Goal: Task Accomplishment & Management: Complete application form

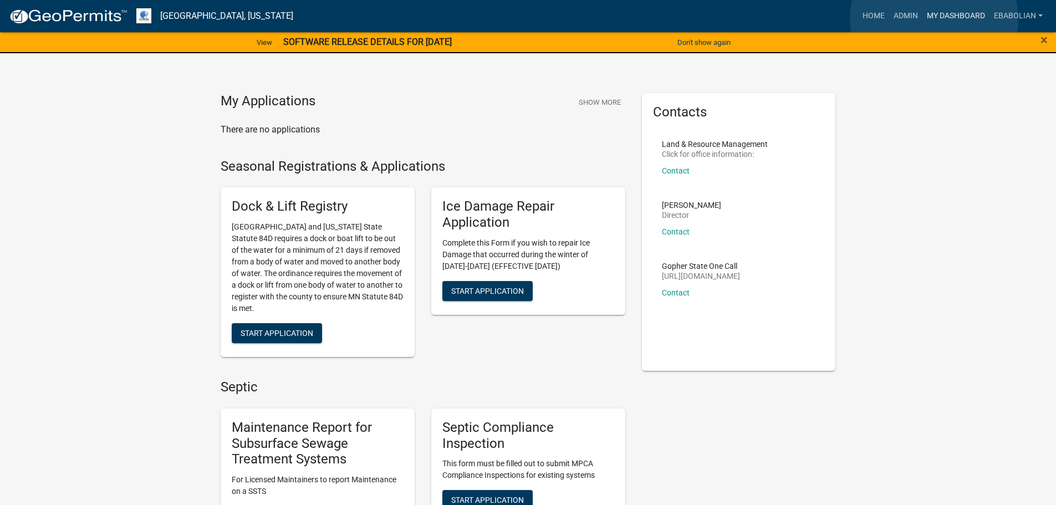
click at [934, 19] on link "My Dashboard" at bounding box center [955, 16] width 67 height 21
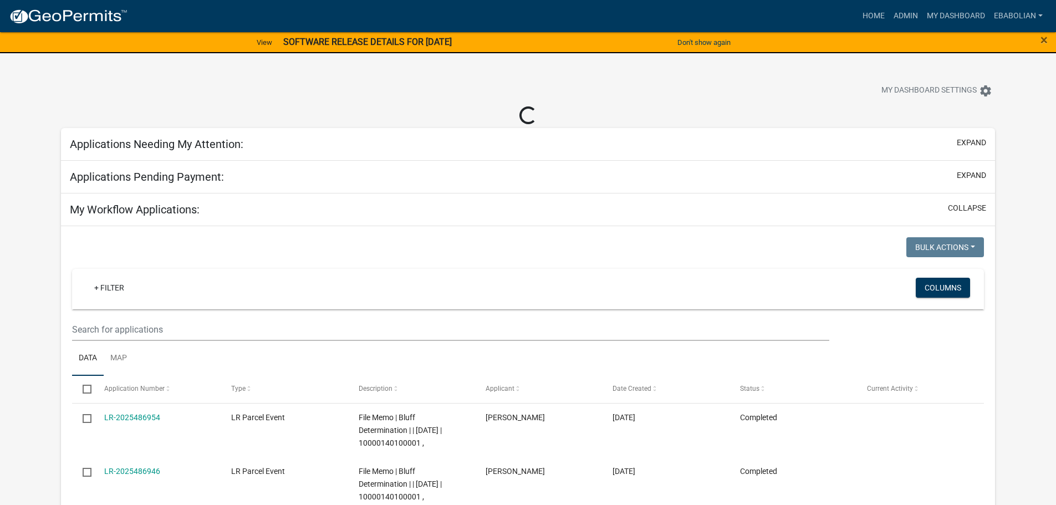
select select "3: 100"
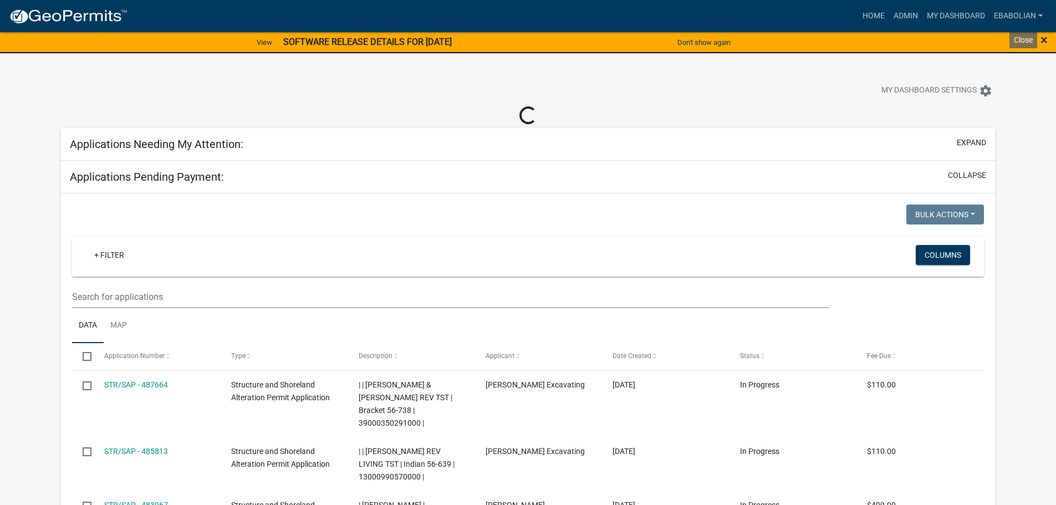
click at [1044, 40] on span "×" at bounding box center [1043, 40] width 7 height 16
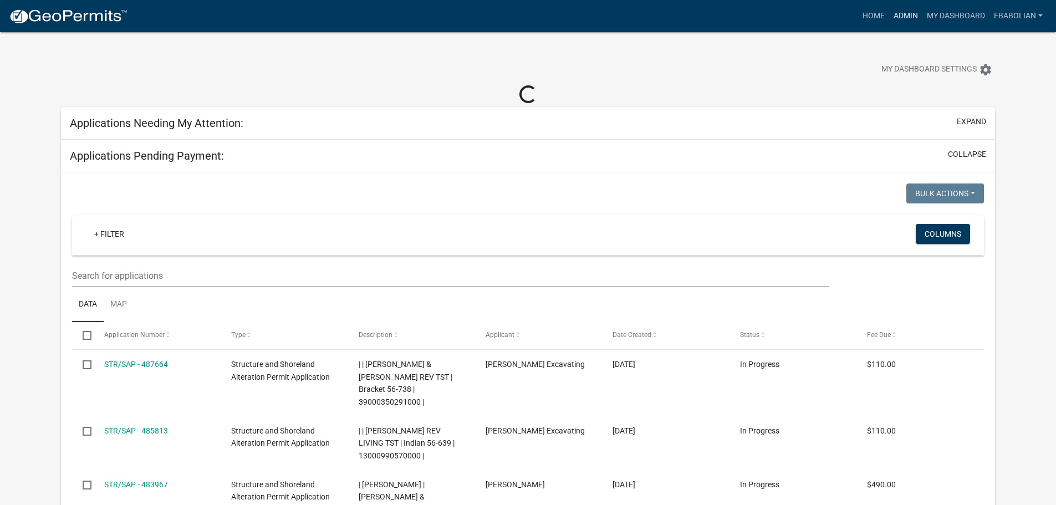
select select "3: 100"
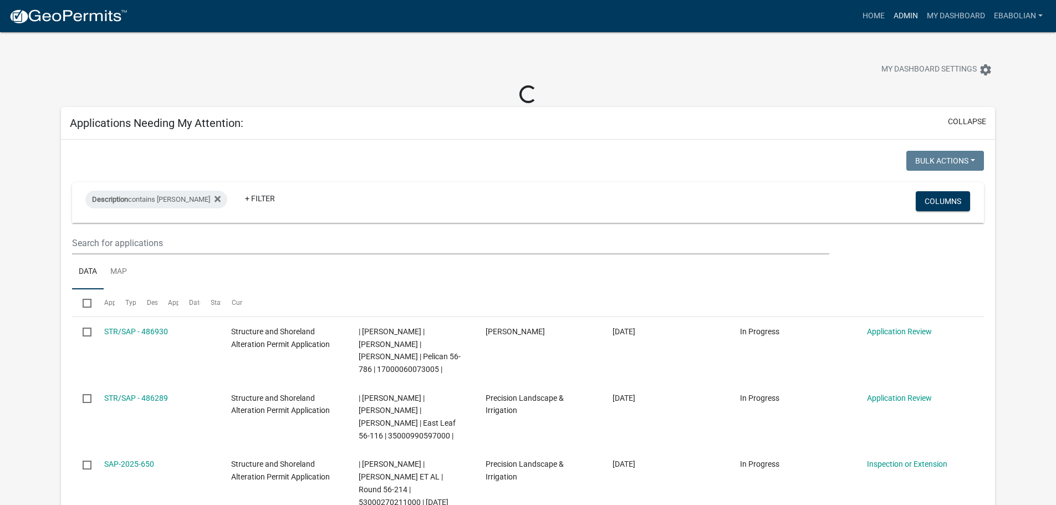
click at [904, 18] on link "Admin" at bounding box center [905, 16] width 33 height 21
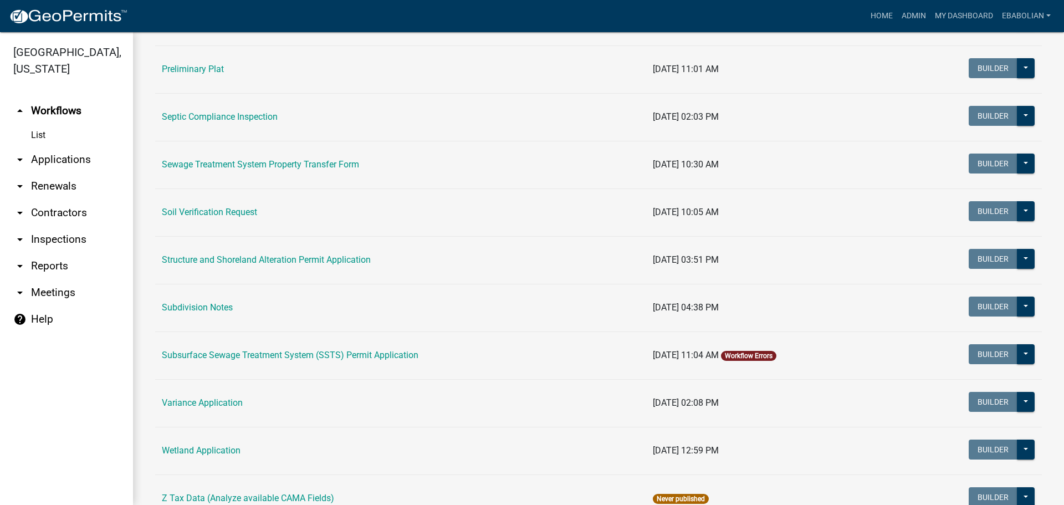
scroll to position [610, 0]
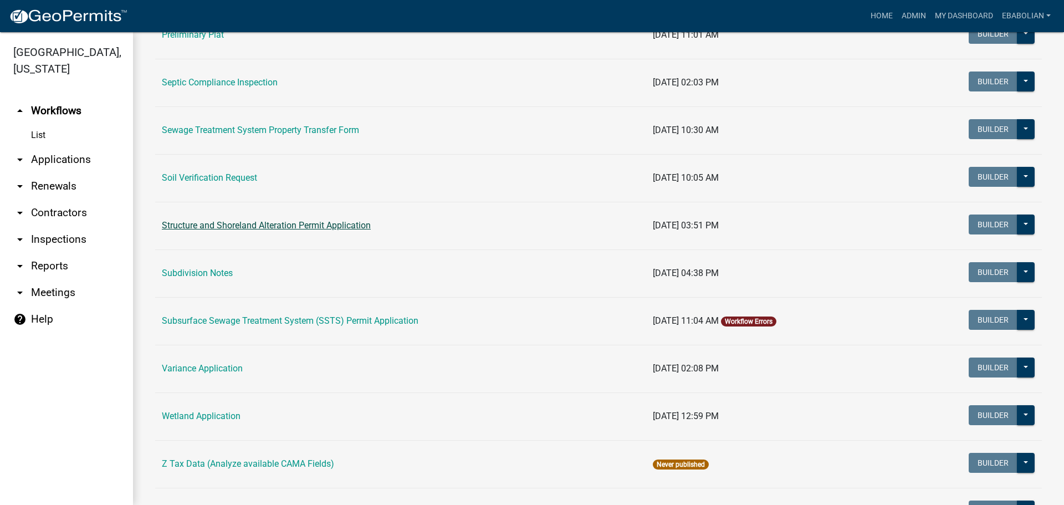
click at [238, 227] on link "Structure and Shoreland Alteration Permit Application" at bounding box center [266, 225] width 209 height 11
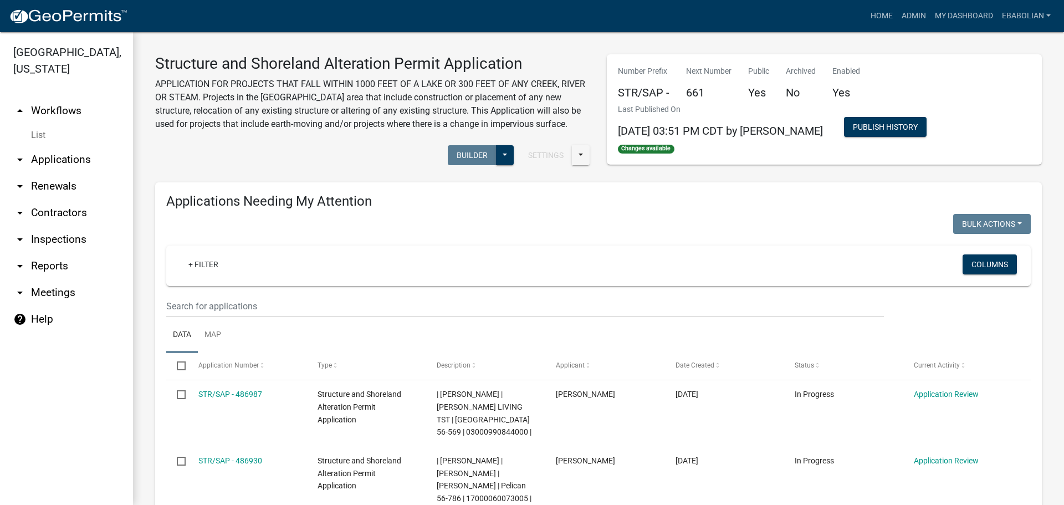
scroll to position [55, 0]
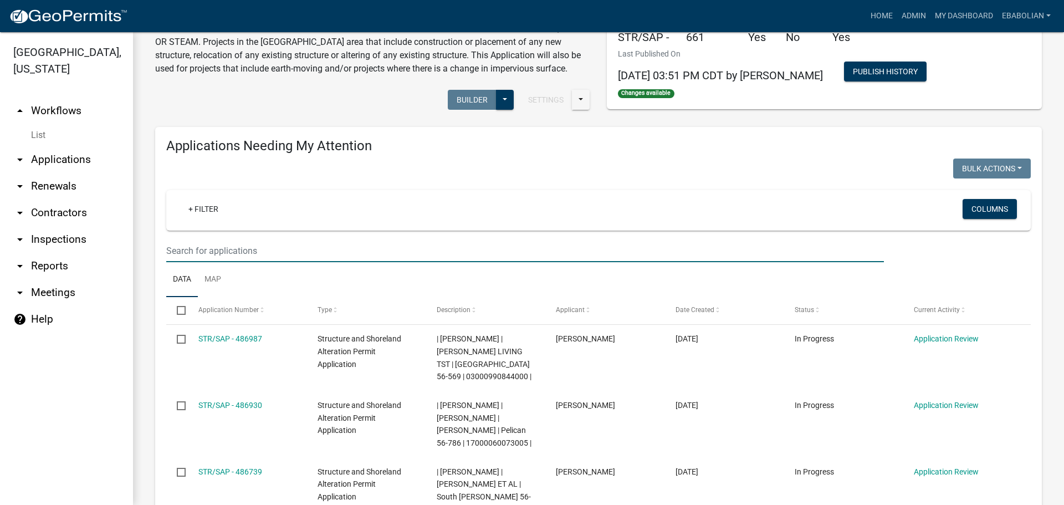
click at [250, 255] on input "text" at bounding box center [525, 250] width 718 height 23
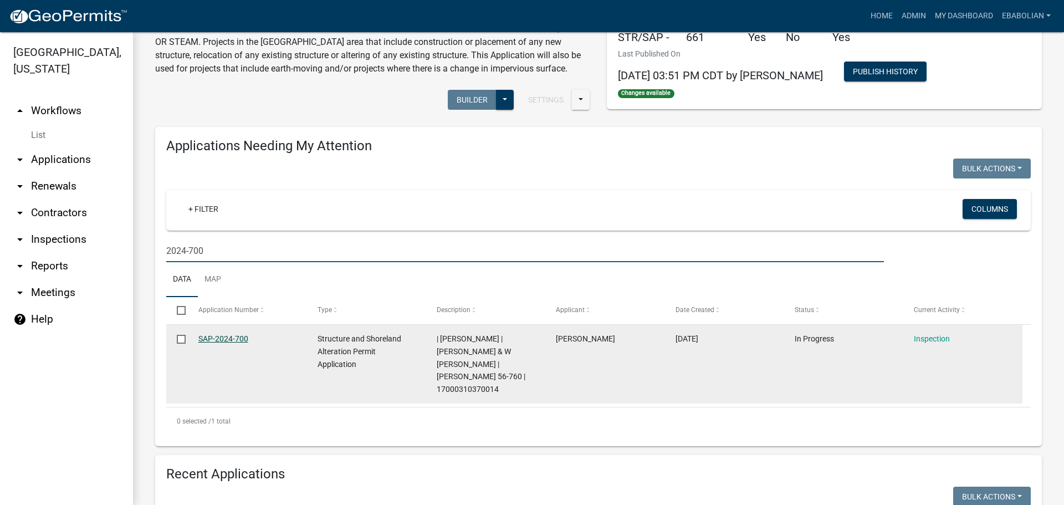
type input "2024-700"
click at [229, 338] on link "SAP-2024-700" at bounding box center [223, 338] width 50 height 9
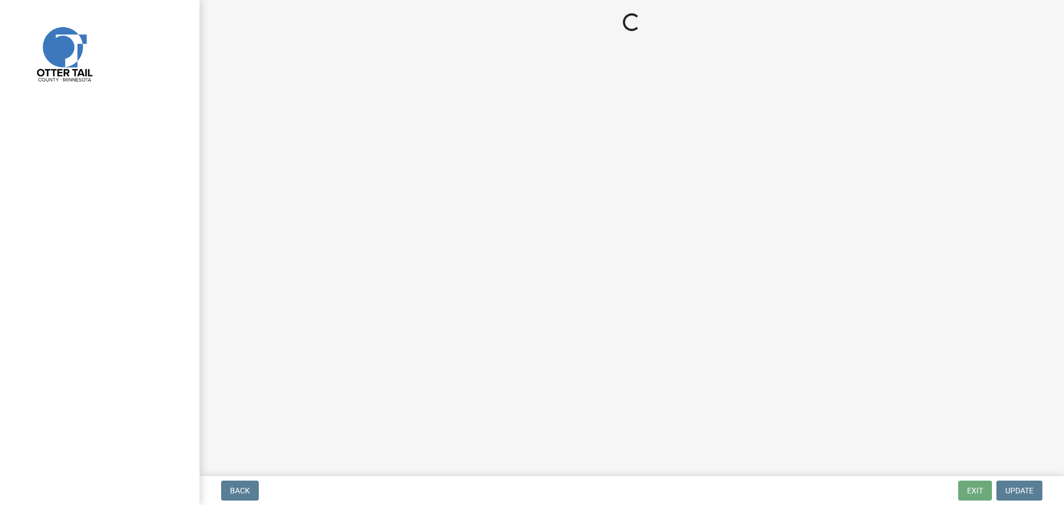
select select "710d5f49-2663-4e73-9718-d0c4e189f5ed"
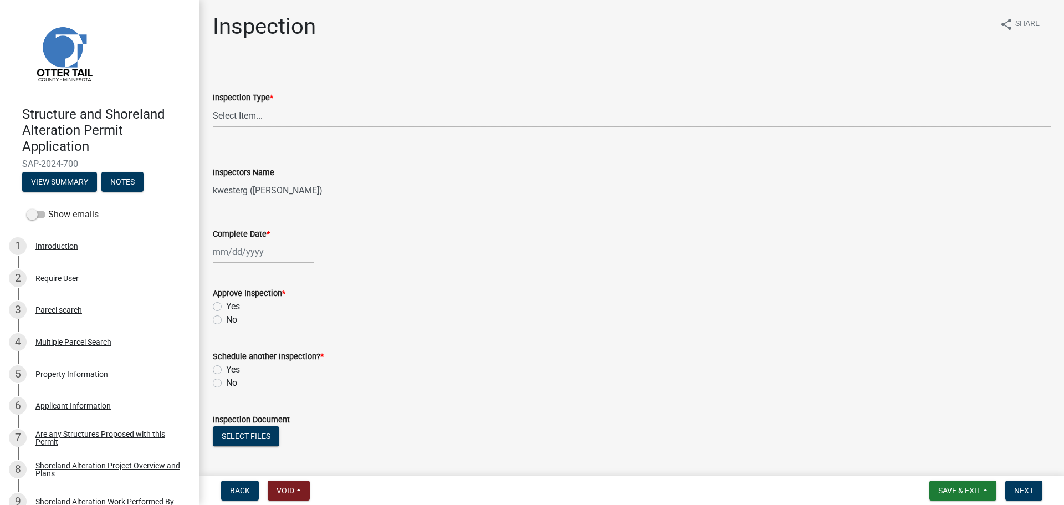
click at [238, 117] on select "Select Item... Footing / Structure Inspection Shoreland Alteration Not Built" at bounding box center [632, 115] width 838 height 23
click at [213, 104] on select "Select Item... Footing / Structure Inspection Shoreland Alteration Not Built" at bounding box center [632, 115] width 838 height 23
select select "47ea1fb7-c502-4f3a-a094-06b583cbebcf"
click at [263, 195] on select "Select Item... btollefson (Brittany Tollefson) alexisnewark (Alexis Newark) epl…" at bounding box center [632, 190] width 838 height 23
select select "cd31a072-cd4e-4306-9b8c-c26eab70e9de"
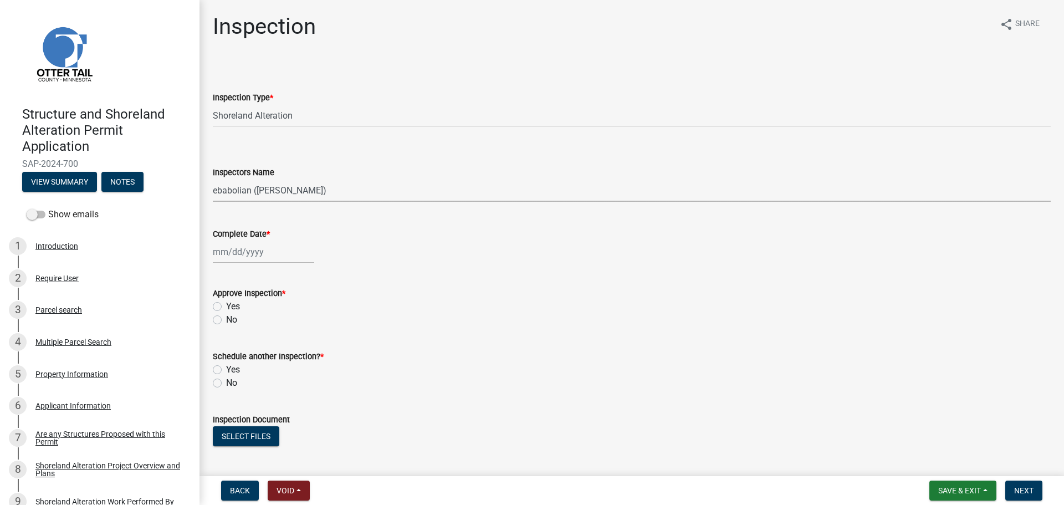
click at [213, 179] on select "Select Item... btollefson (Brittany Tollefson) alexisnewark (Alexis Newark) epl…" at bounding box center [632, 190] width 838 height 23
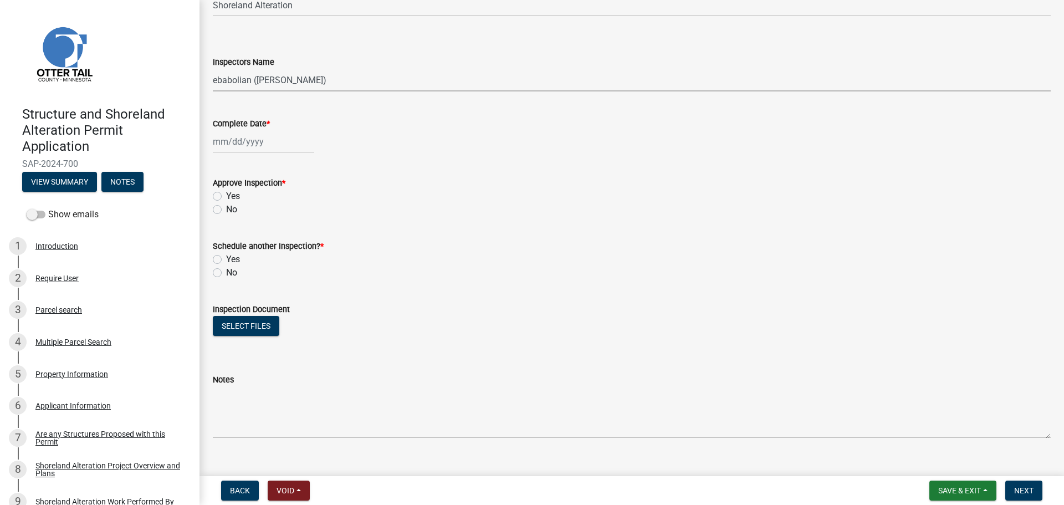
scroll to position [111, 0]
select select "10"
select select "2025"
click at [241, 146] on div "Jan Feb Mar Apr May Jun Jul Aug Sep Oct Nov Dec 1525 1526 1527 1528 1529 1530 1…" at bounding box center [263, 141] width 101 height 23
click at [295, 200] on div "3" at bounding box center [295, 200] width 18 height 18
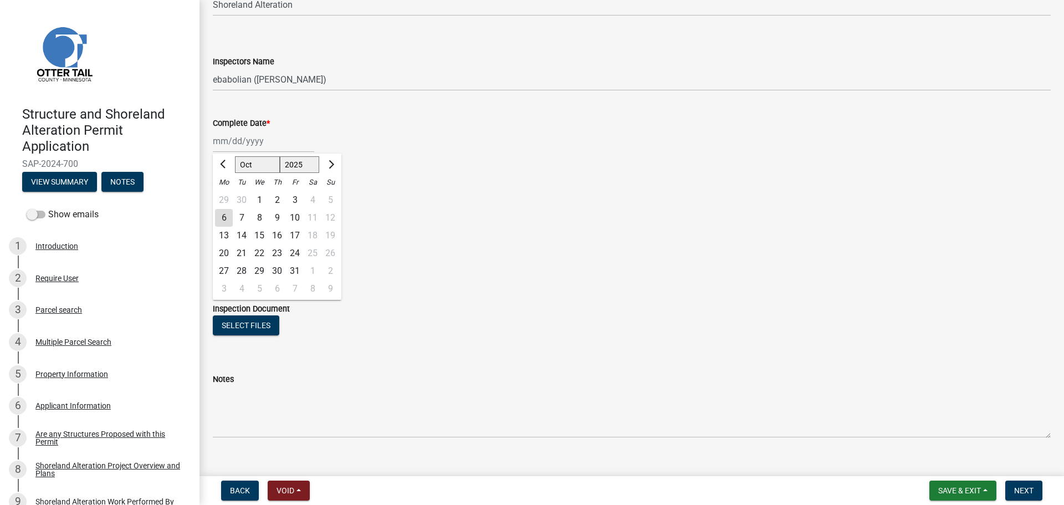
type input "10/03/2025"
click at [226, 196] on label "Yes" at bounding box center [233, 195] width 14 height 13
click at [226, 196] on input "Yes" at bounding box center [229, 192] width 7 height 7
radio input "true"
click at [226, 274] on label "No" at bounding box center [231, 272] width 11 height 13
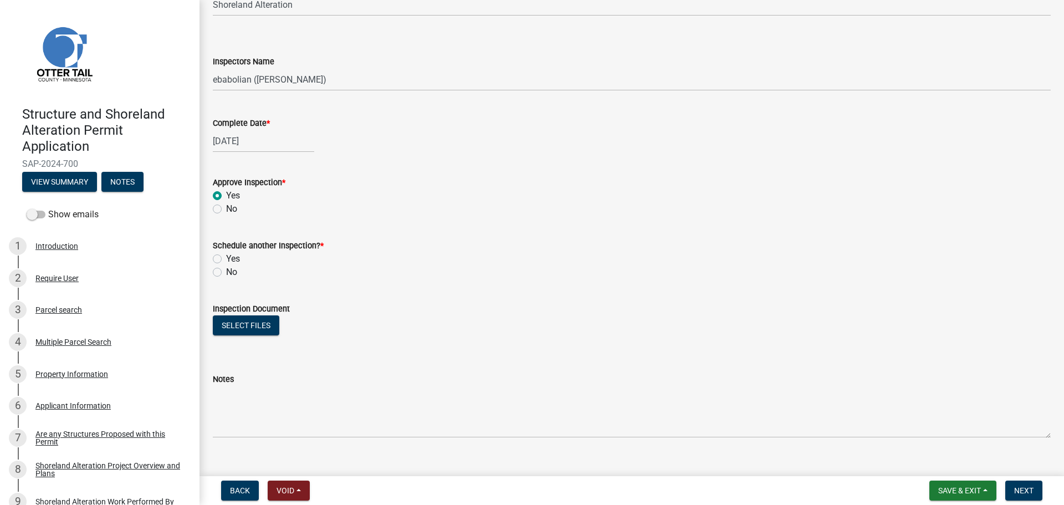
click at [226, 273] on input "No" at bounding box center [229, 269] width 7 height 7
radio input "true"
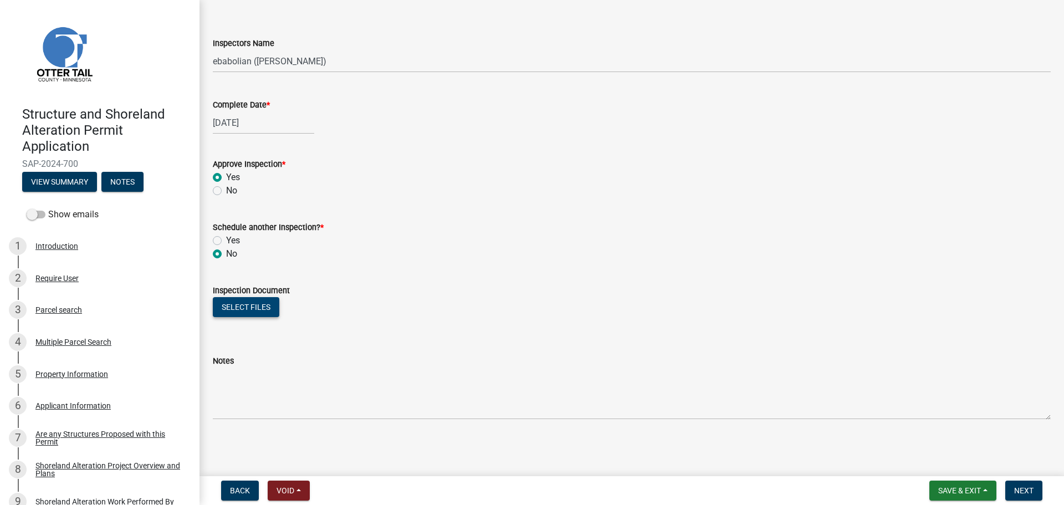
click at [243, 307] on button "Select files" at bounding box center [246, 307] width 67 height 20
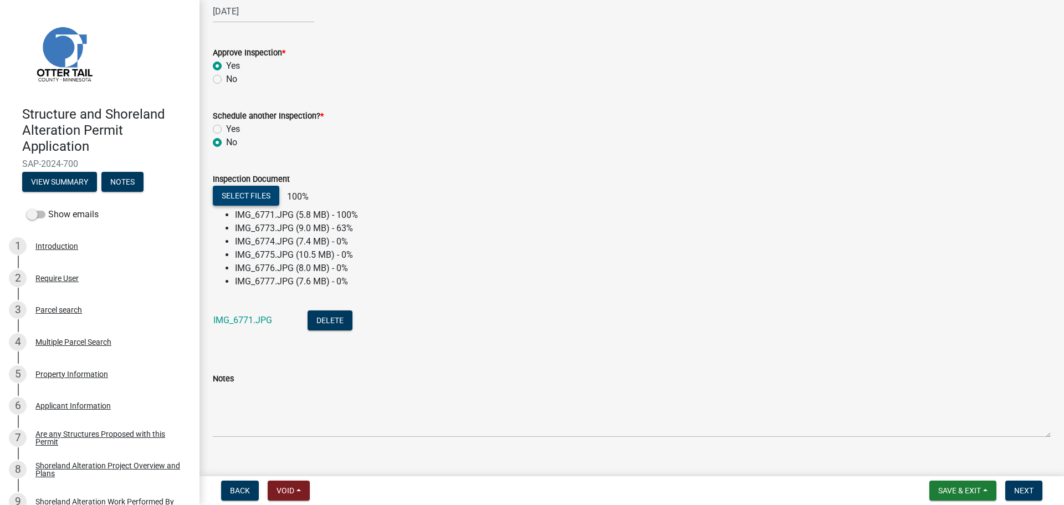
scroll to position [258, 0]
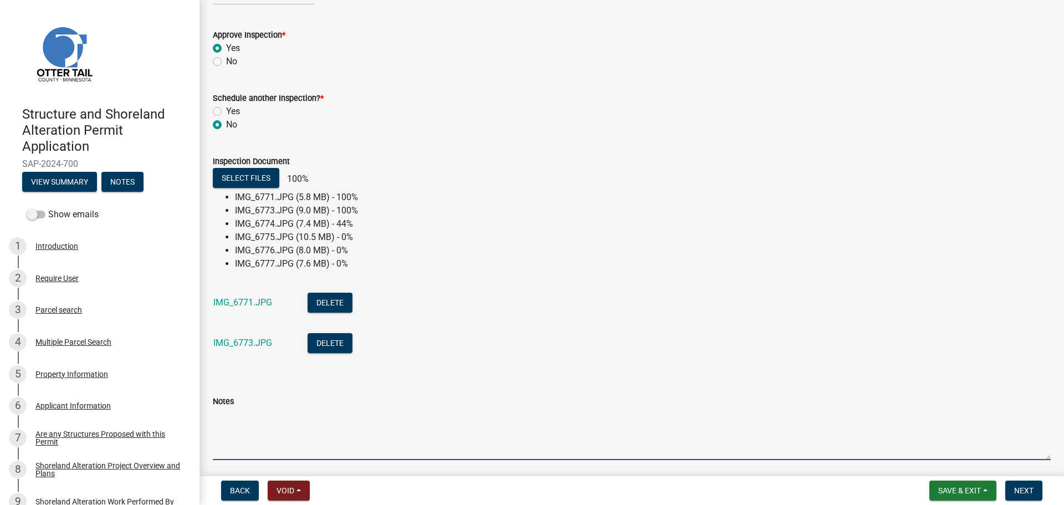
click at [256, 442] on textarea "Notes" at bounding box center [632, 434] width 838 height 52
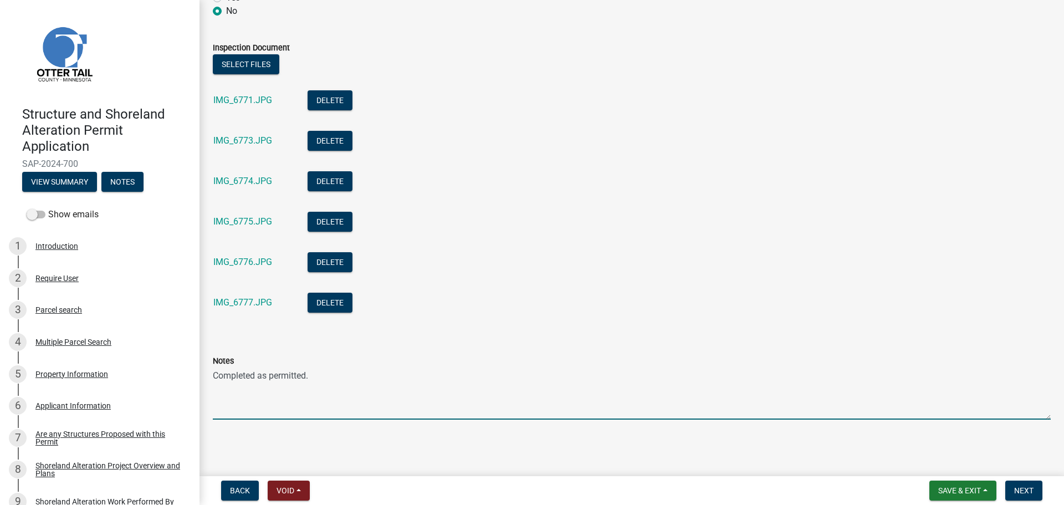
scroll to position [365, 0]
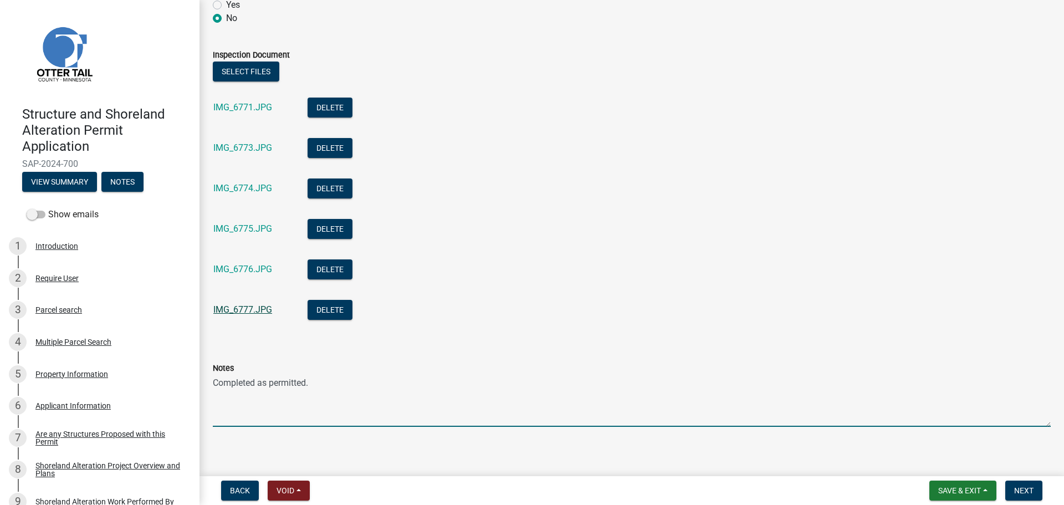
type textarea "Completed as permitted."
click at [239, 308] on link "IMG_6777.JPG" at bounding box center [242, 309] width 59 height 11
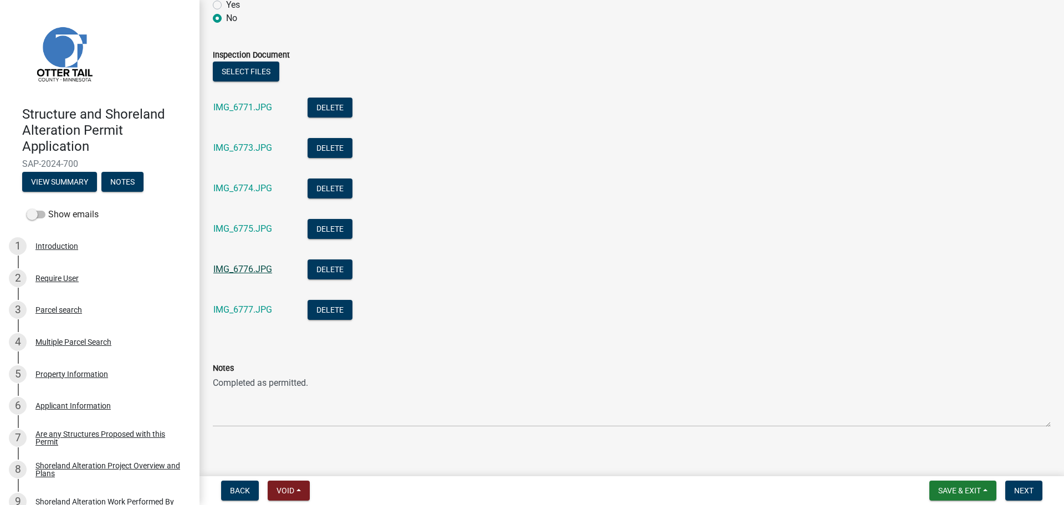
click at [232, 267] on link "IMG_6776.JPG" at bounding box center [242, 269] width 59 height 11
click at [257, 190] on link "IMG_6774.JPG" at bounding box center [242, 188] width 59 height 11
click at [253, 147] on link "IMG_6773.JPG" at bounding box center [242, 147] width 59 height 11
click at [236, 107] on link "IMG_6771.JPG" at bounding box center [242, 107] width 59 height 11
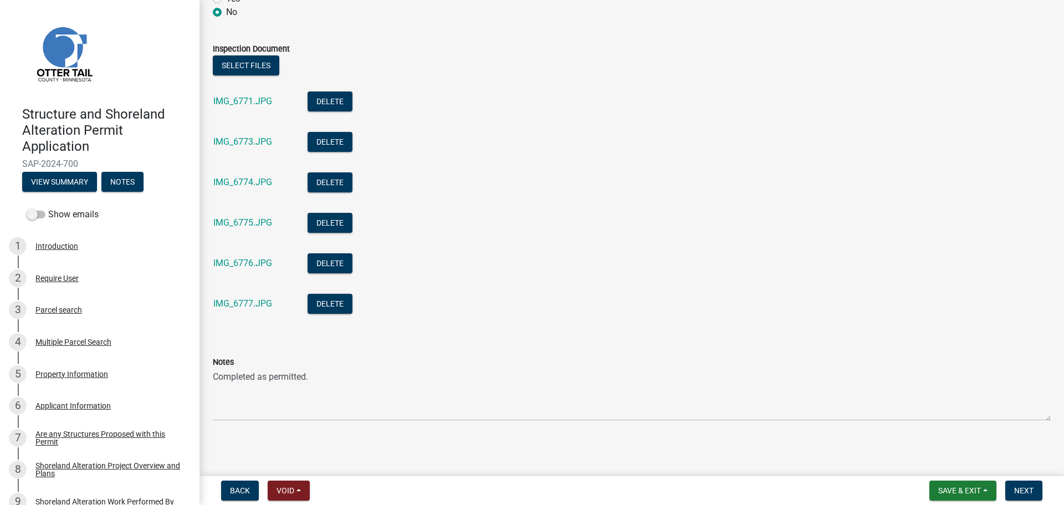
scroll to position [372, 0]
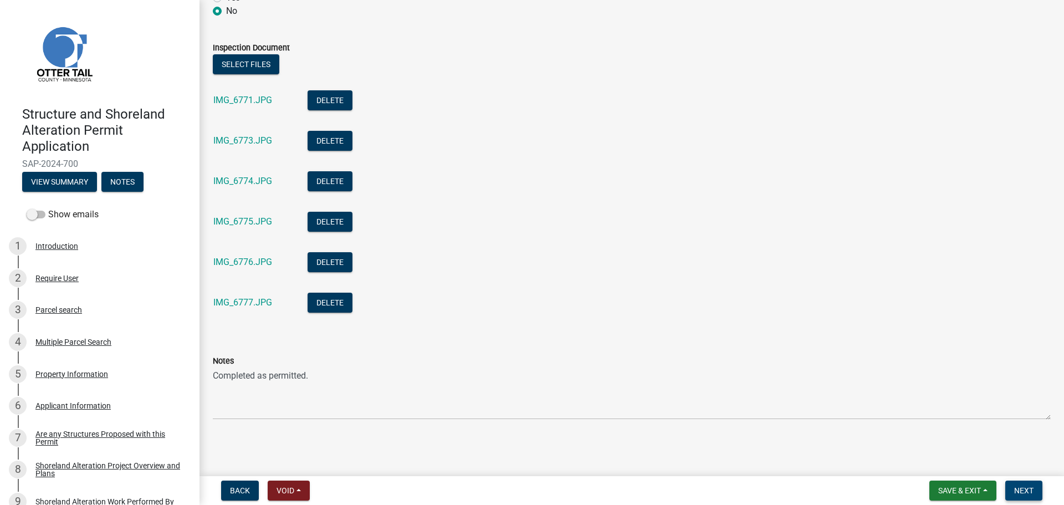
click at [1021, 488] on span "Next" at bounding box center [1023, 490] width 19 height 9
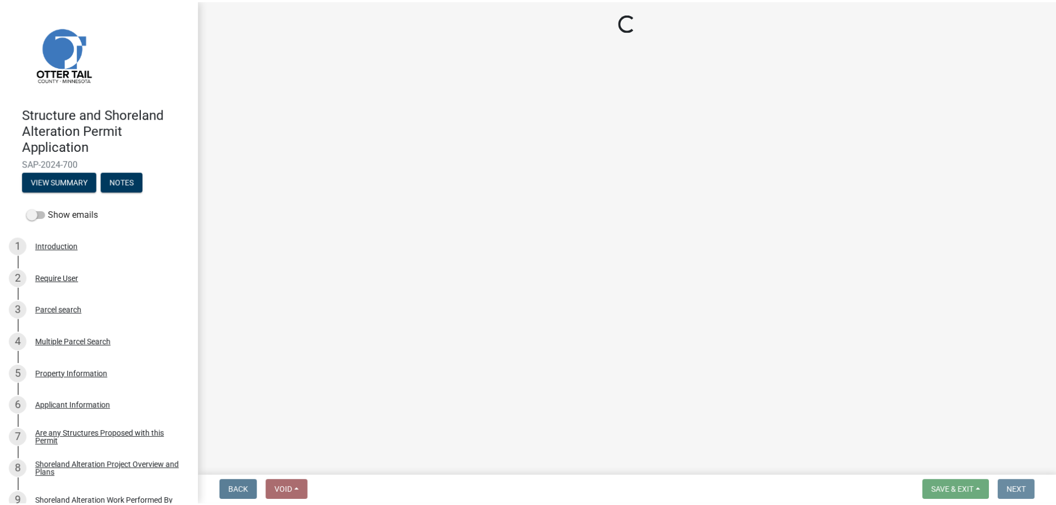
scroll to position [0, 0]
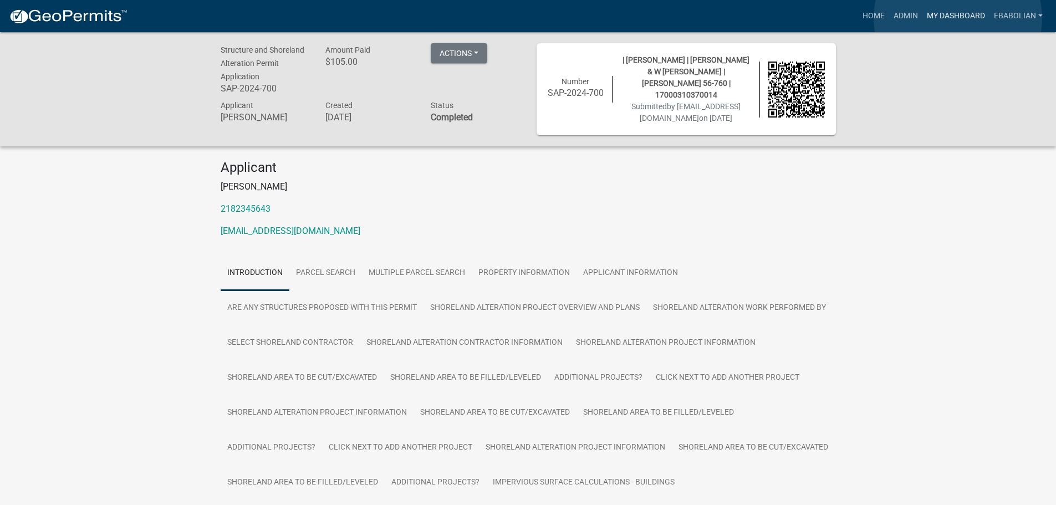
click at [958, 18] on link "My Dashboard" at bounding box center [955, 16] width 67 height 21
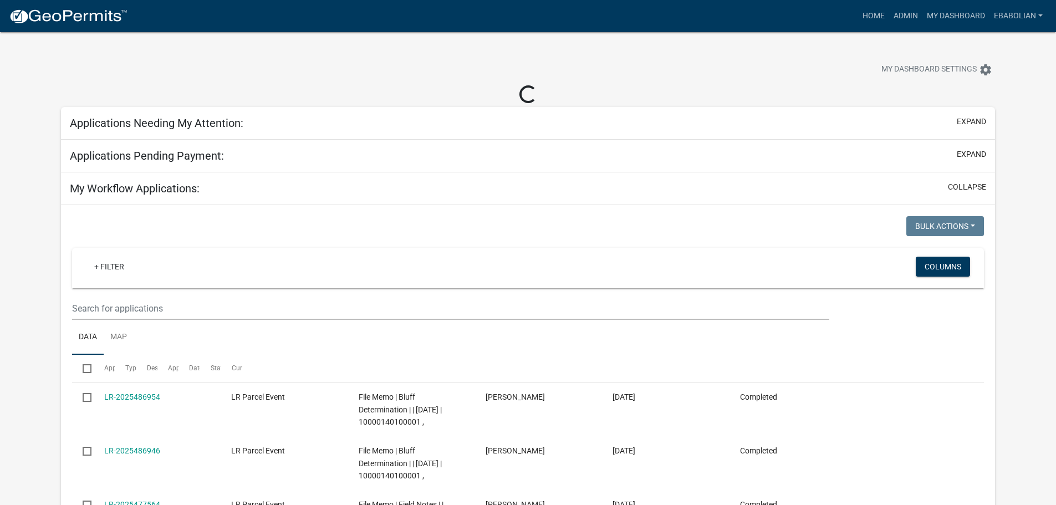
select select "3: 100"
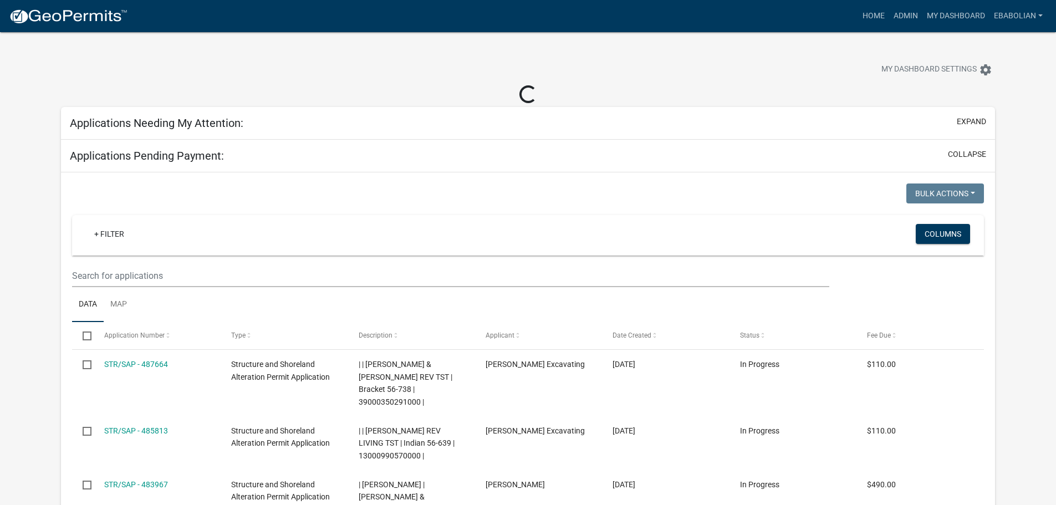
select select "3: 100"
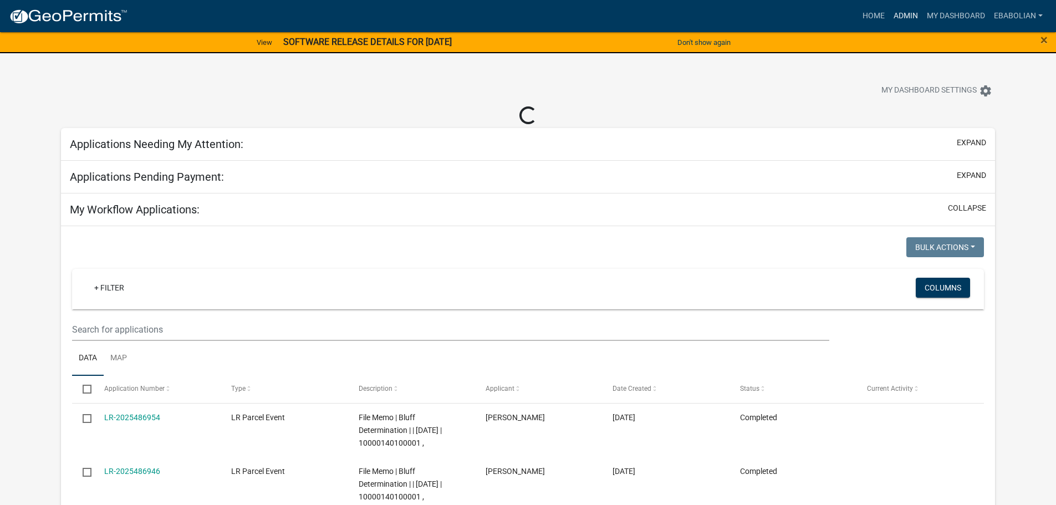
select select "3: 100"
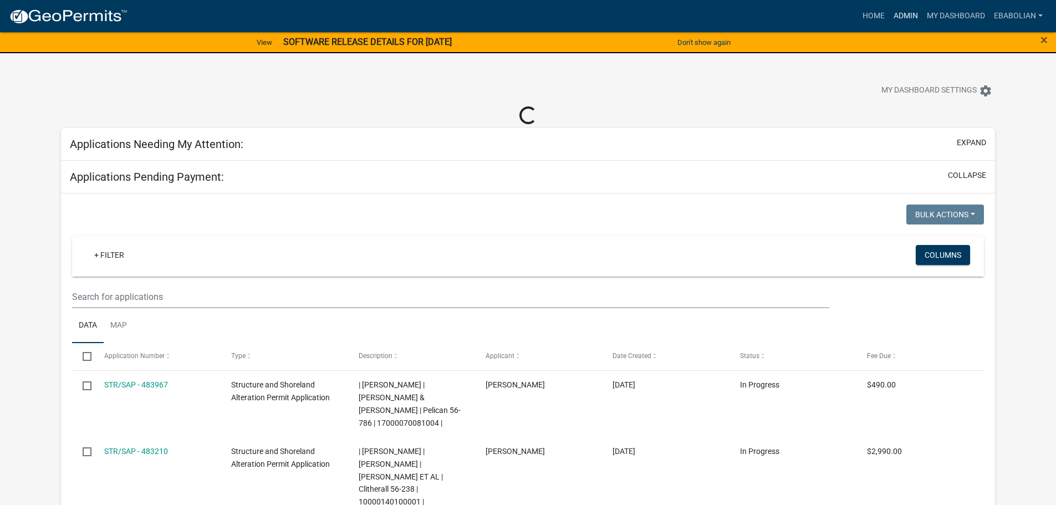
select select "3: 100"
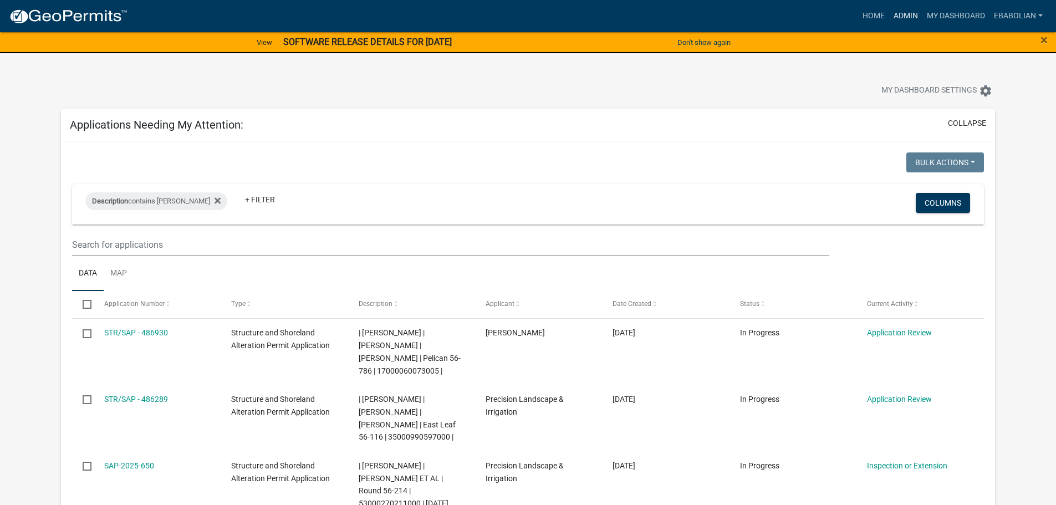
click at [903, 16] on link "Admin" at bounding box center [905, 16] width 33 height 21
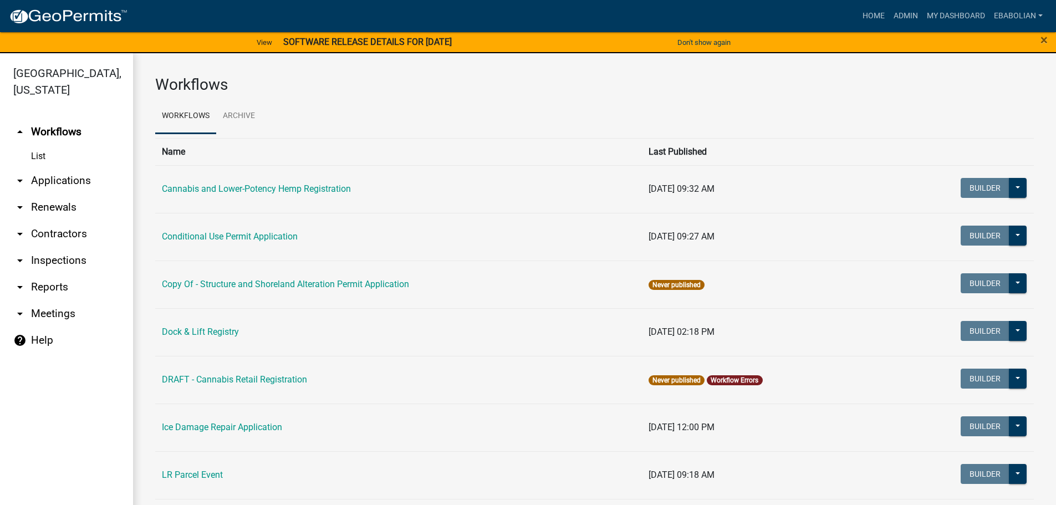
click at [73, 179] on link "arrow_drop_down Applications" at bounding box center [66, 180] width 133 height 27
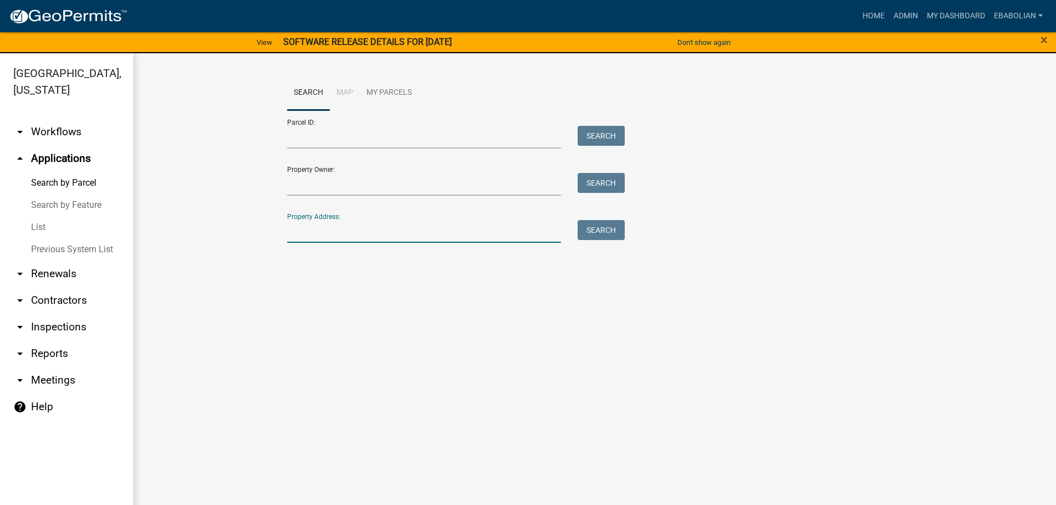
click at [314, 225] on input "Property Address:" at bounding box center [424, 231] width 274 height 23
click at [326, 136] on input "Parcel ID:" at bounding box center [424, 137] width 274 height 23
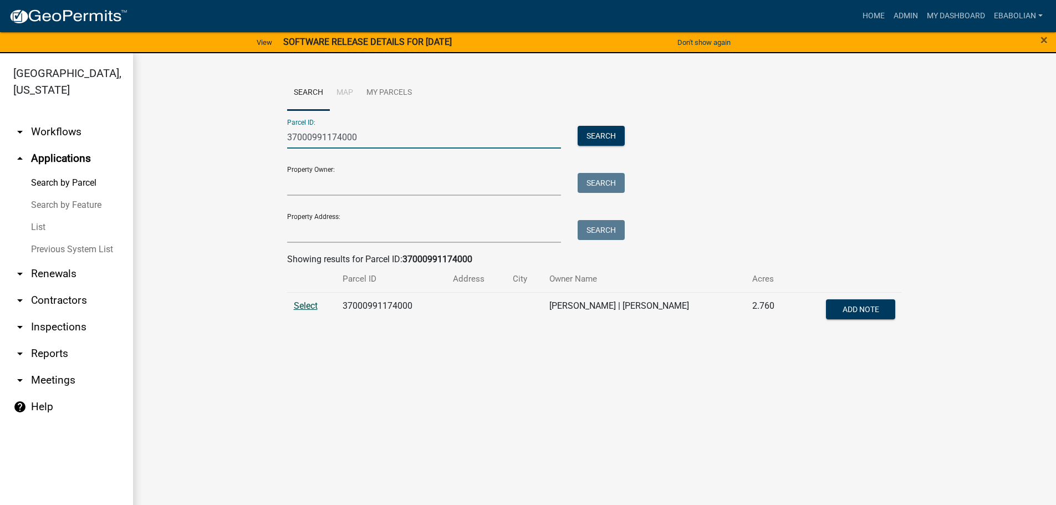
type input "37000991174000"
click at [302, 309] on span "Select" at bounding box center [306, 305] width 24 height 11
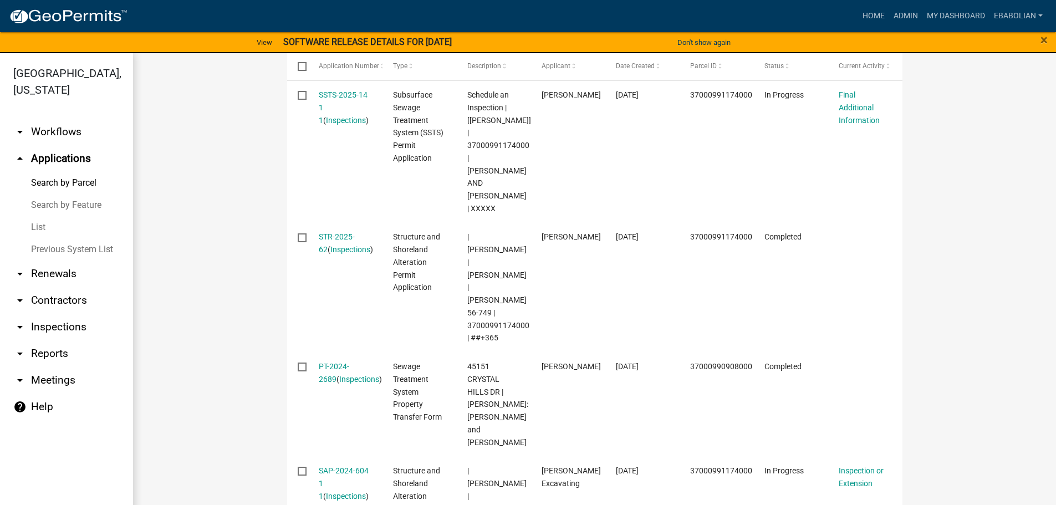
scroll to position [443, 0]
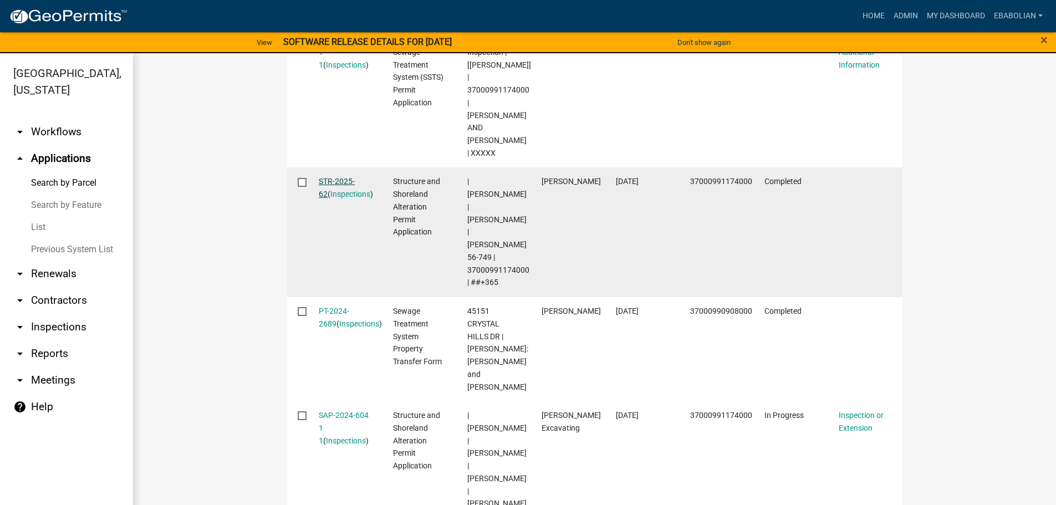
click at [338, 182] on link "STR-2025-62" at bounding box center [337, 188] width 36 height 22
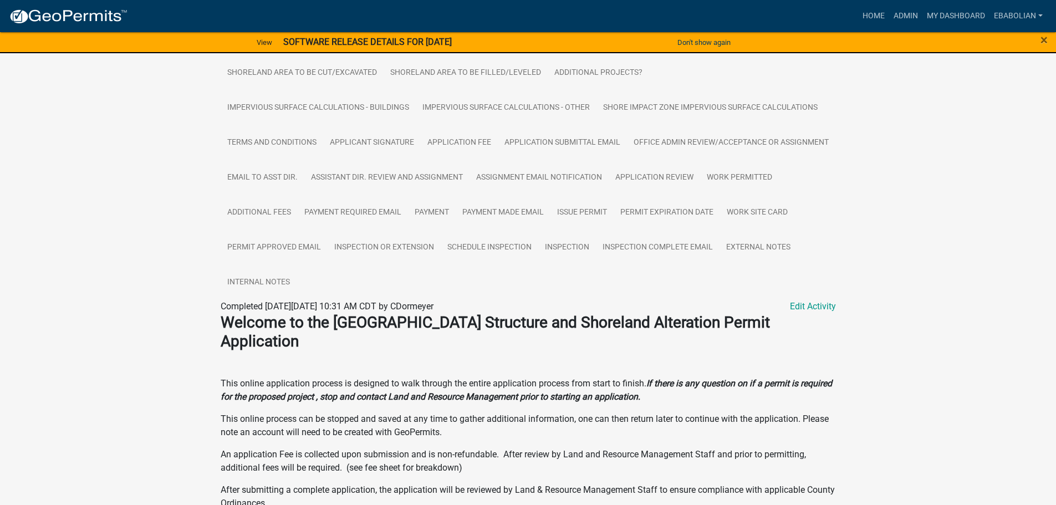
scroll to position [388, 0]
click at [596, 245] on link "Inspection" at bounding box center [567, 246] width 58 height 35
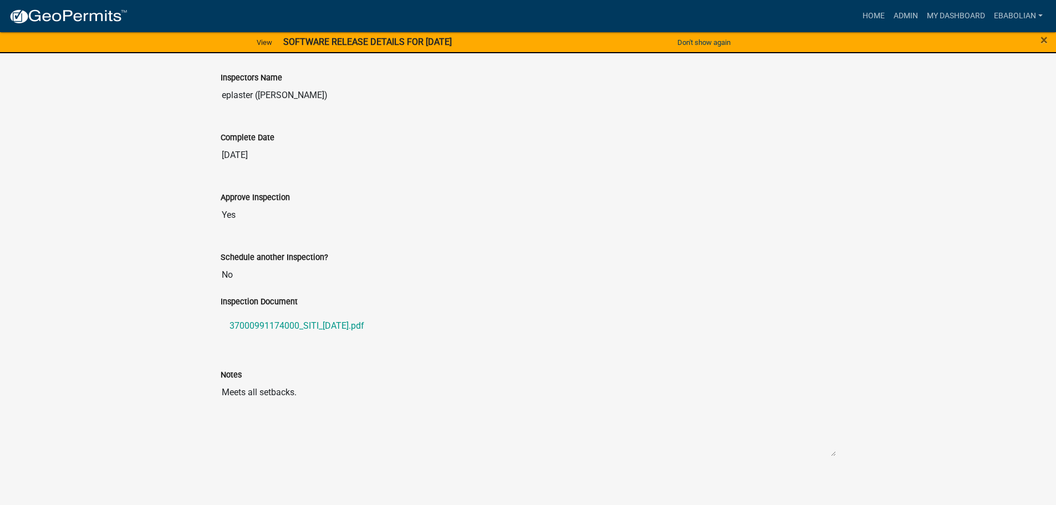
scroll to position [772, 0]
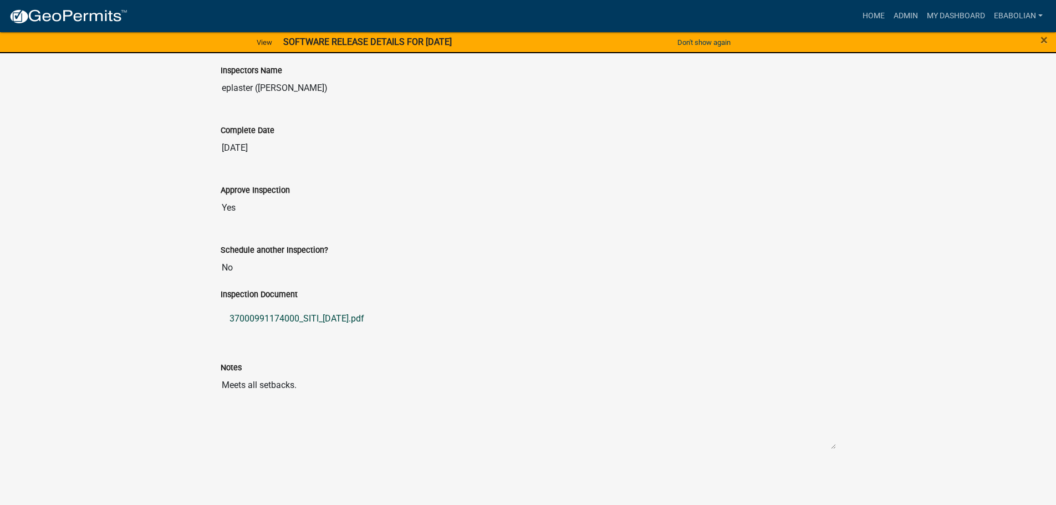
click at [361, 320] on link "37000991174000_SITI_2025-05-15.pdf" at bounding box center [528, 318] width 615 height 27
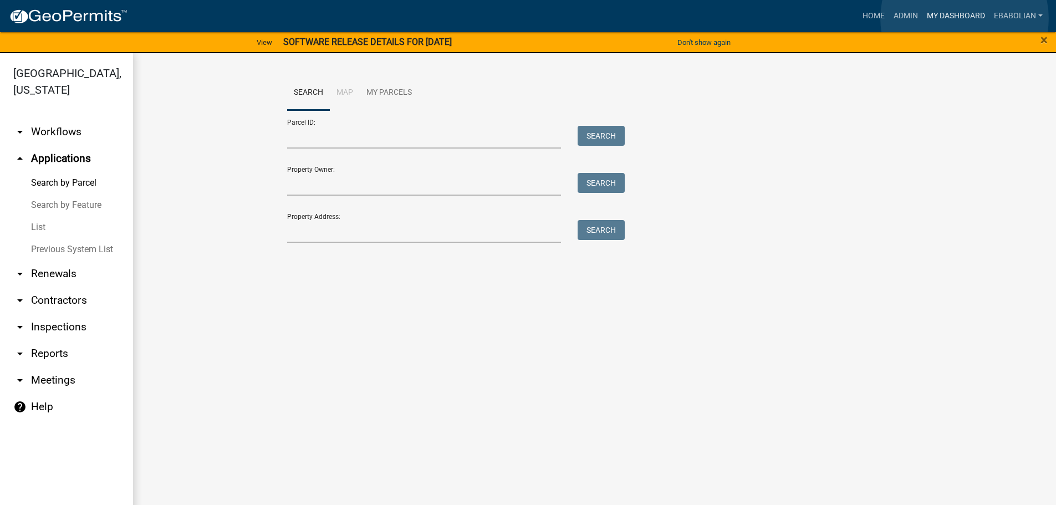
click at [965, 18] on link "My Dashboard" at bounding box center [955, 16] width 67 height 21
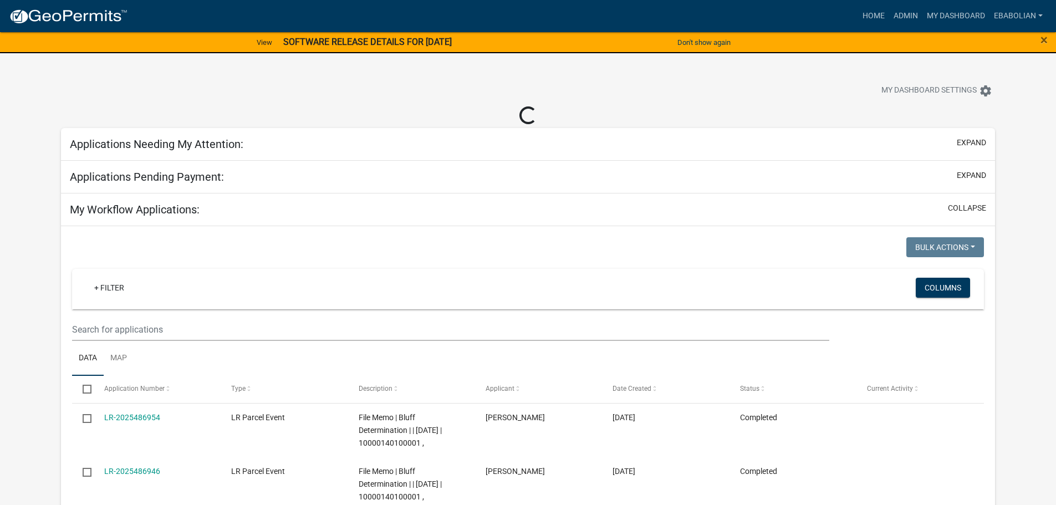
select select "3: 100"
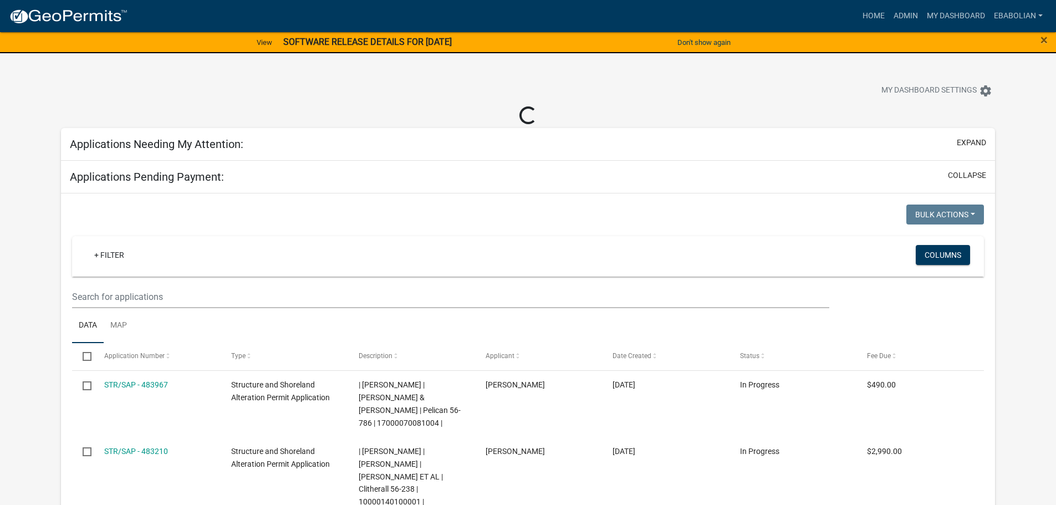
select select "3: 100"
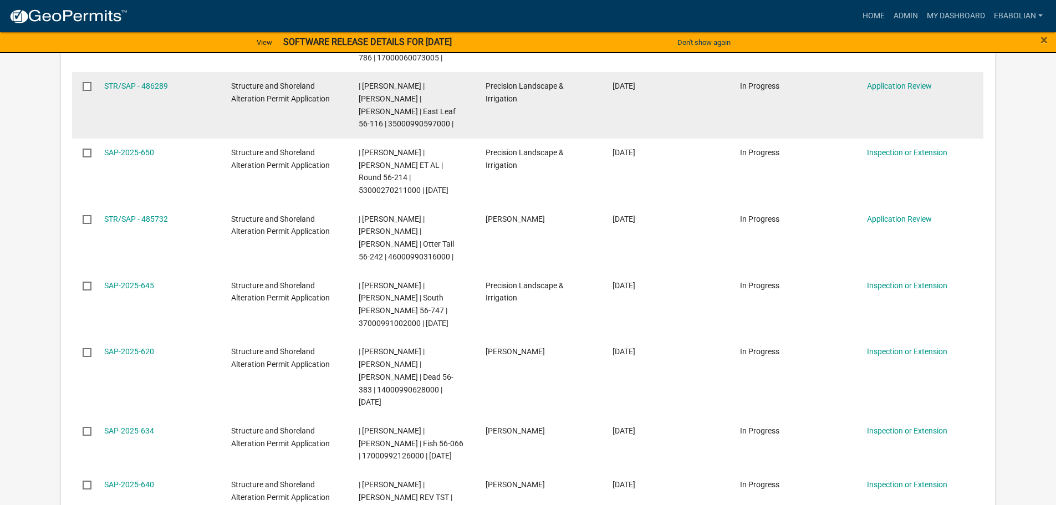
scroll to position [333, 0]
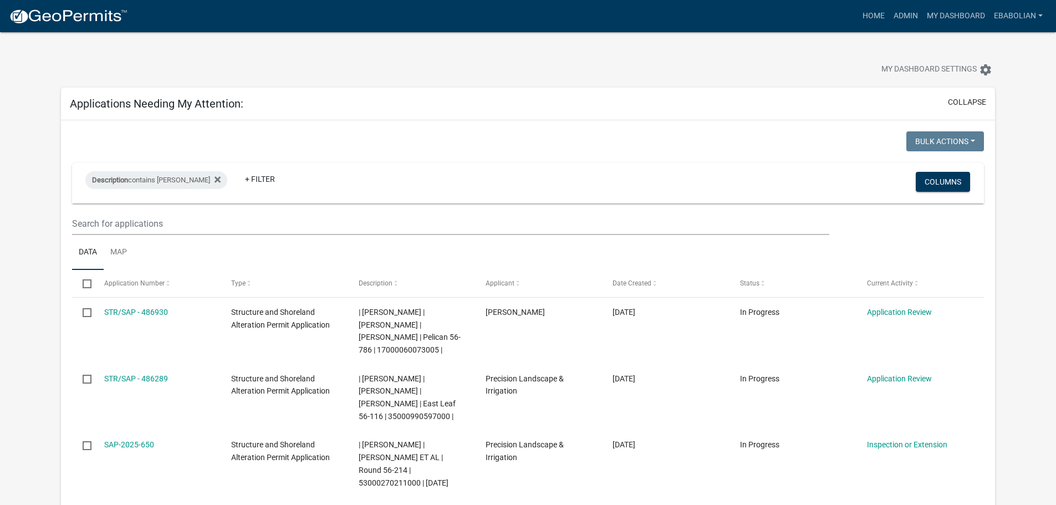
select select "3: 100"
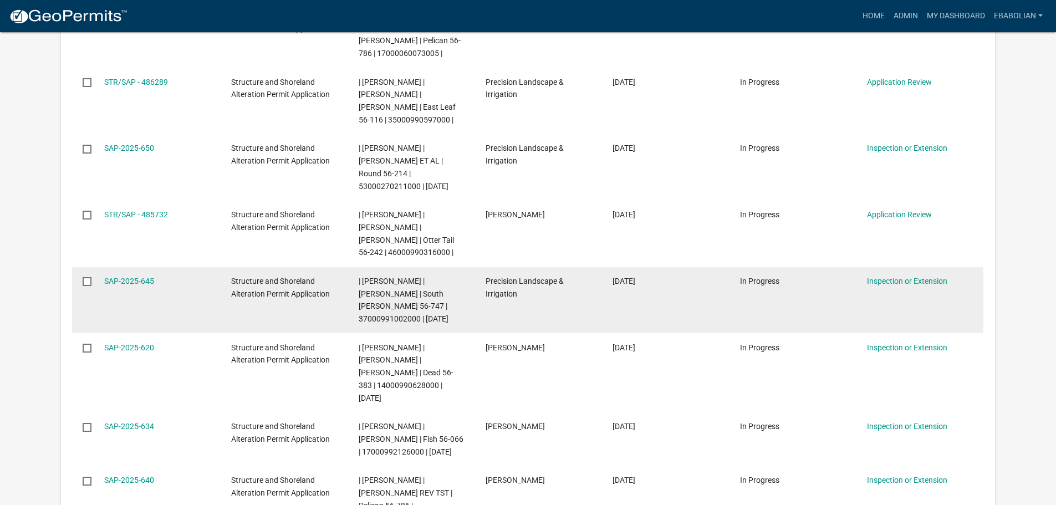
scroll to position [277, 0]
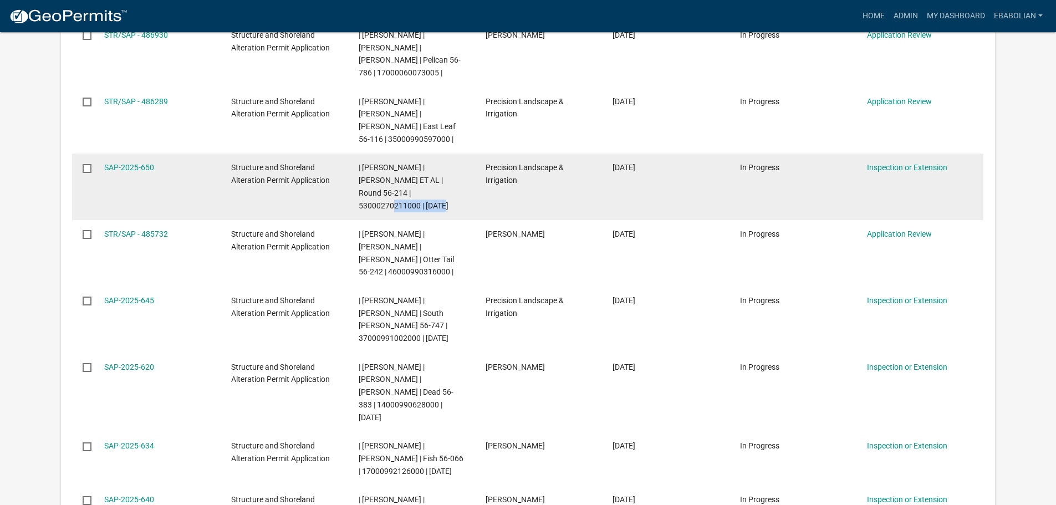
drag, startPoint x: 450, startPoint y: 191, endPoint x: 388, endPoint y: 193, distance: 61.6
click at [388, 193] on span "| [PERSON_NAME] | [PERSON_NAME] ET AL | Round 56-214 | 53000270211000 | [DATE]" at bounding box center [404, 186] width 90 height 47
copy span "53000270211000"
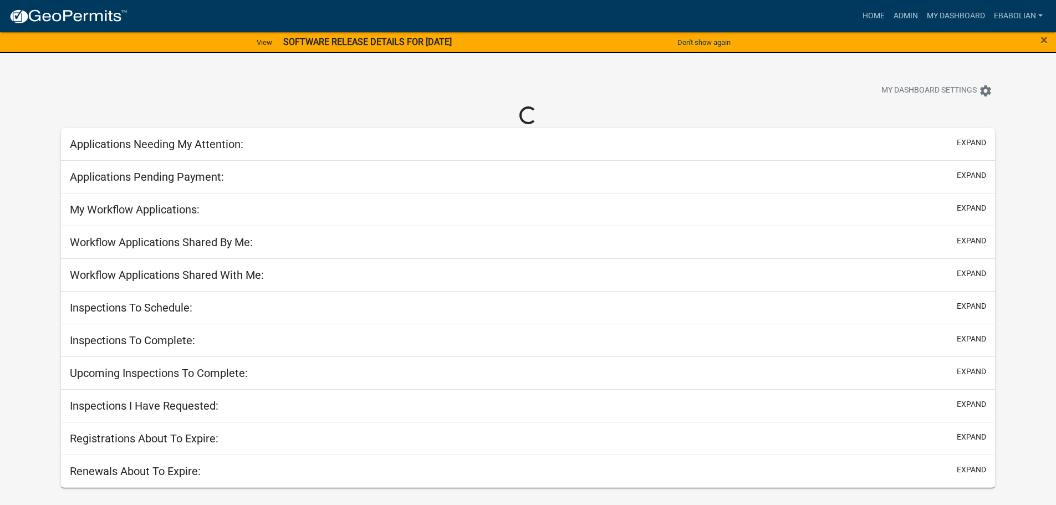
select select "3: 100"
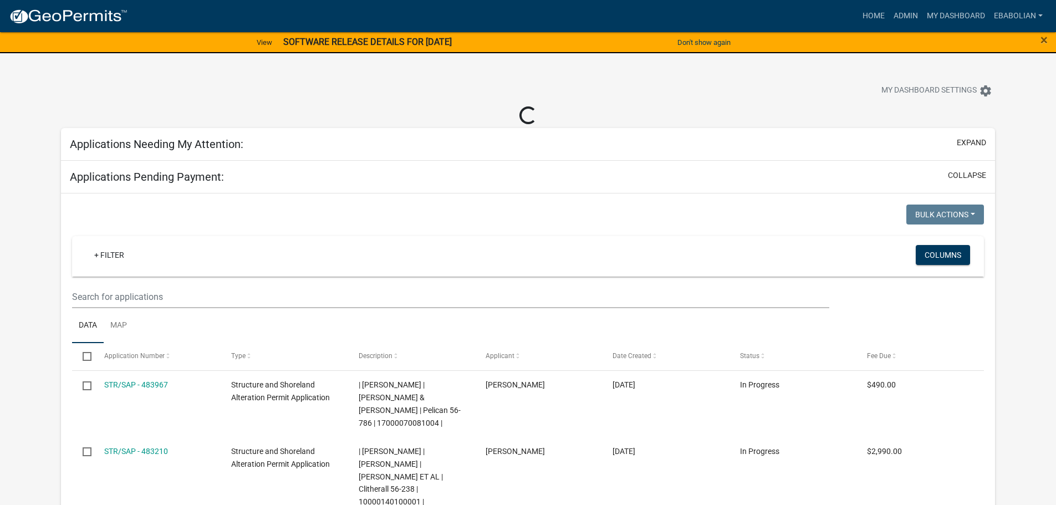
select select "3: 100"
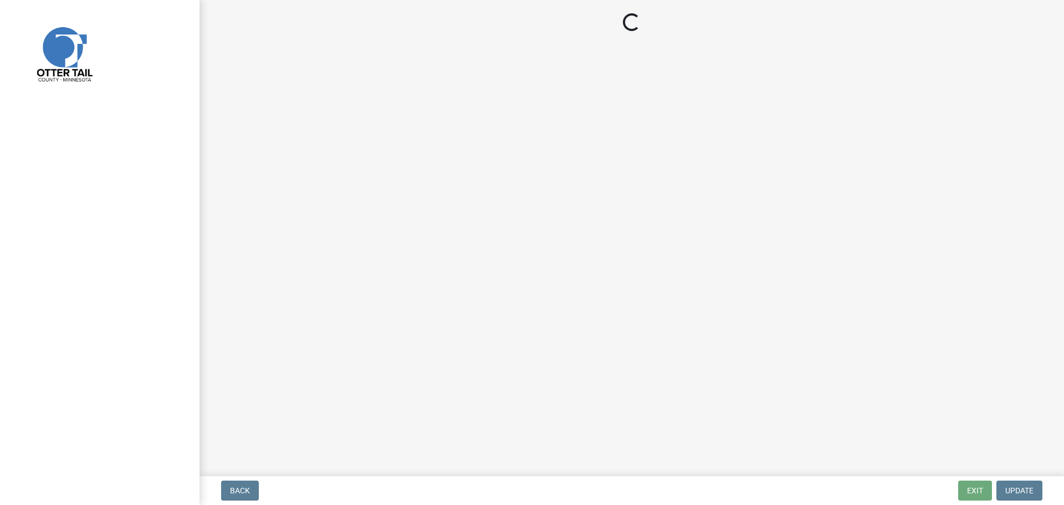
select select "47ea1fb7-c502-4f3a-a094-06b583cbebcf"
select select "cd31a072-cd4e-4306-9b8c-c26eab70e9de"
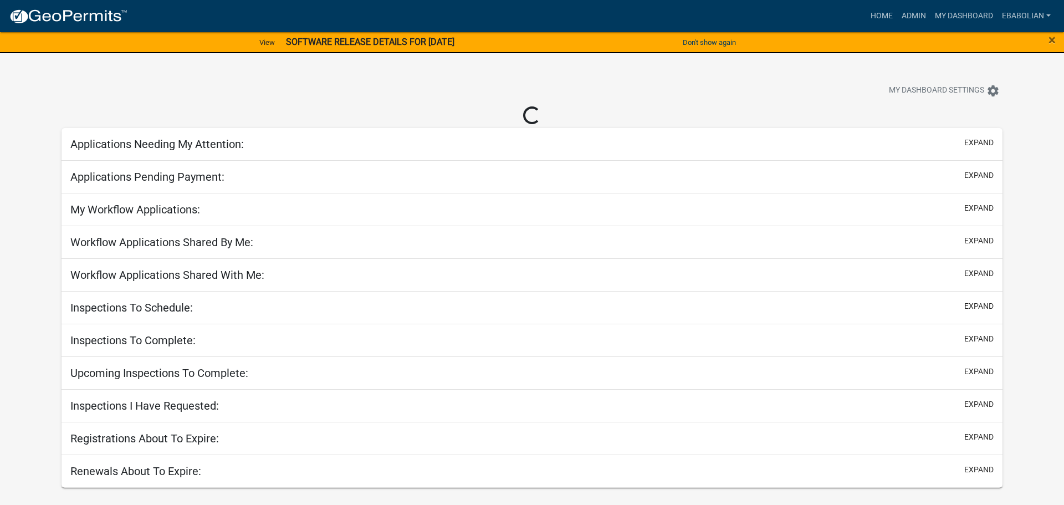
select select "3: 100"
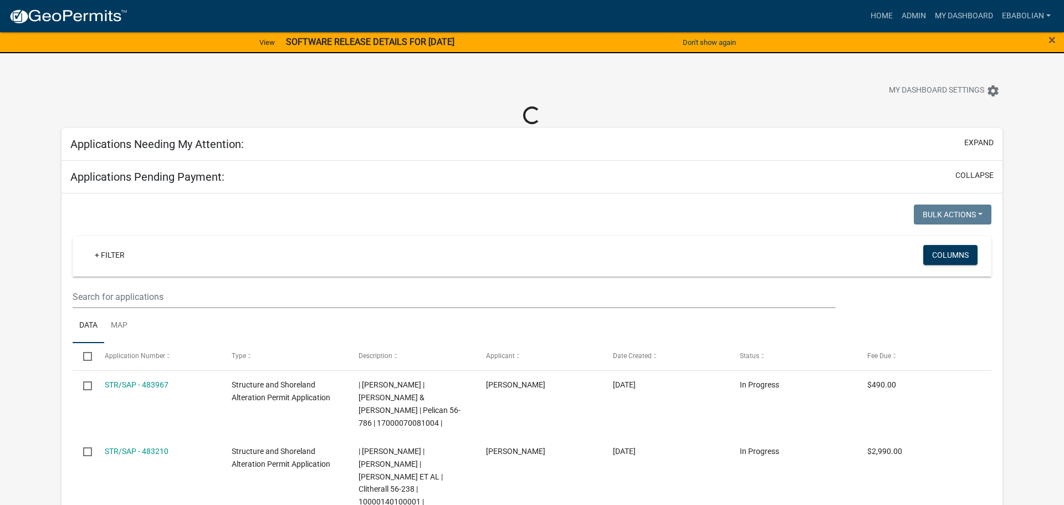
select select "3: 100"
